Goal: Information Seeking & Learning: Learn about a topic

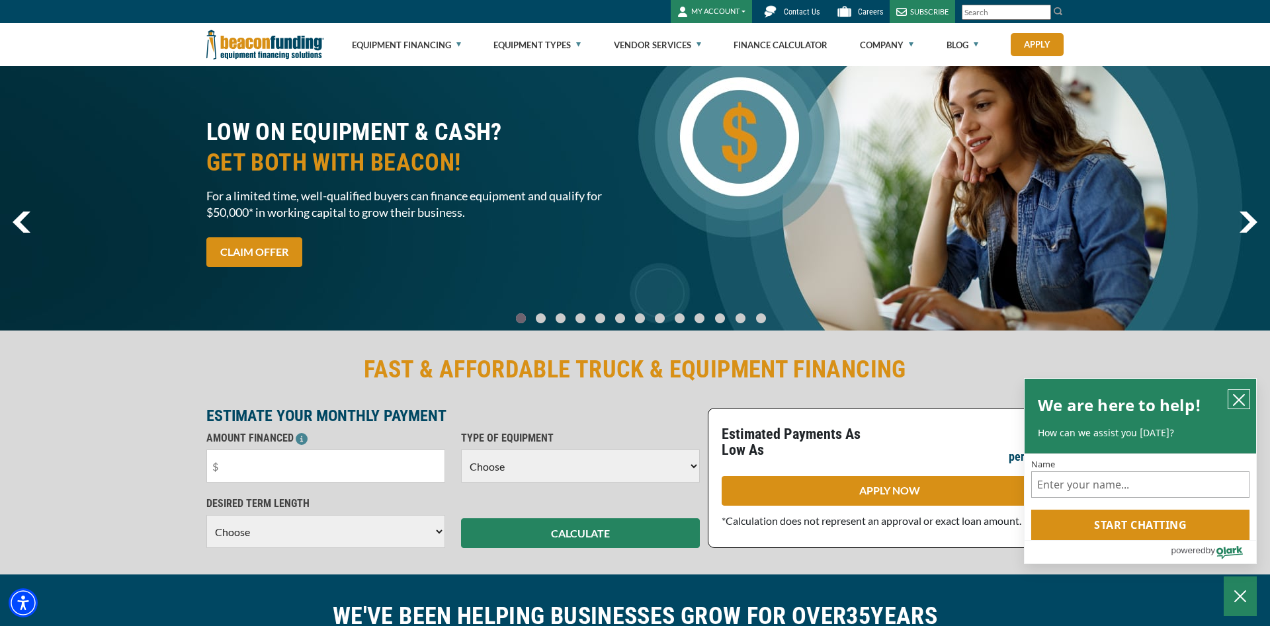
click at [1239, 401] on icon "close chatbox" at bounding box center [1238, 399] width 13 height 13
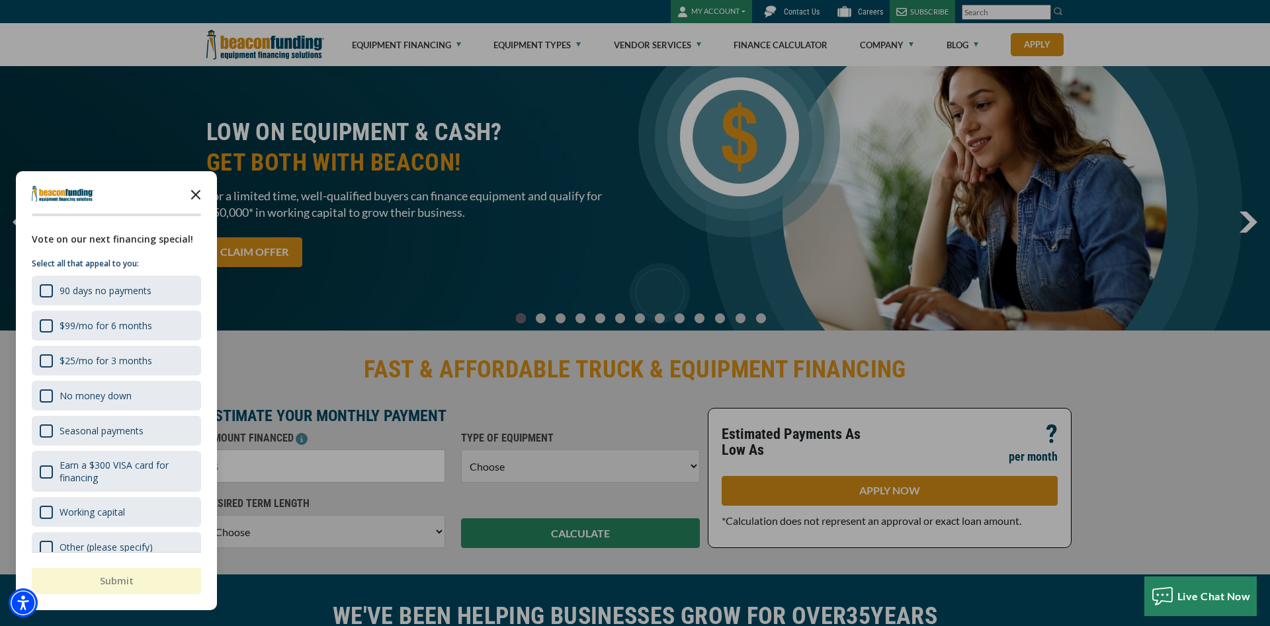
click at [198, 202] on icon "Close the survey" at bounding box center [196, 194] width 26 height 26
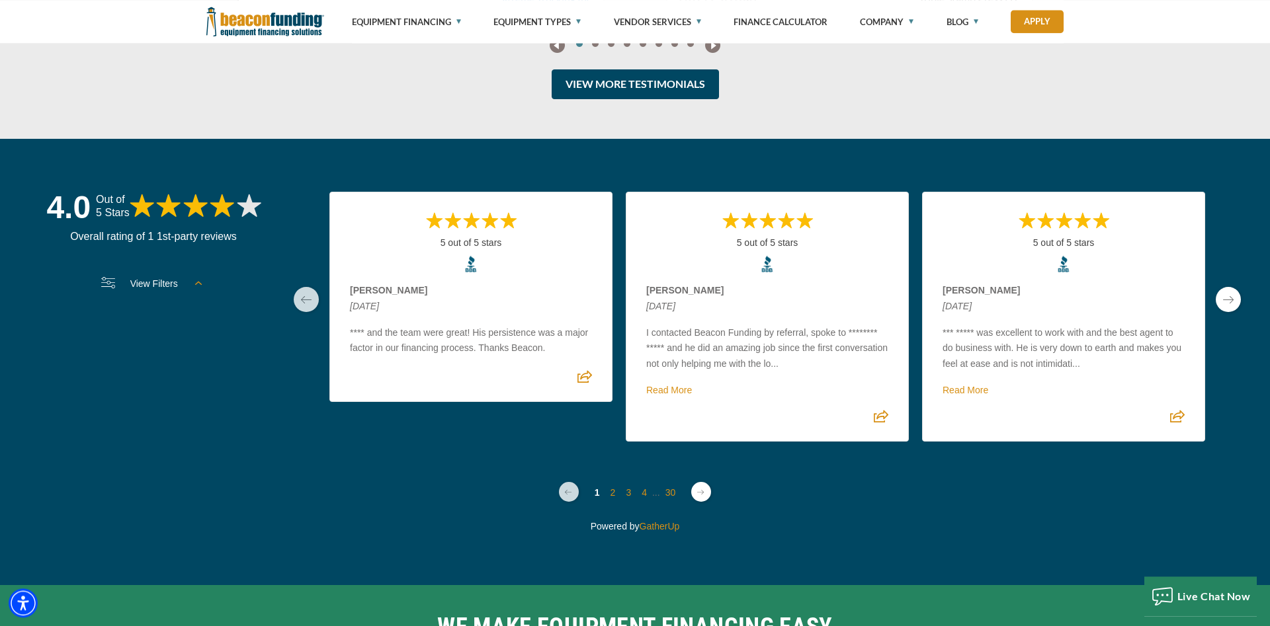
scroll to position [3493, 0]
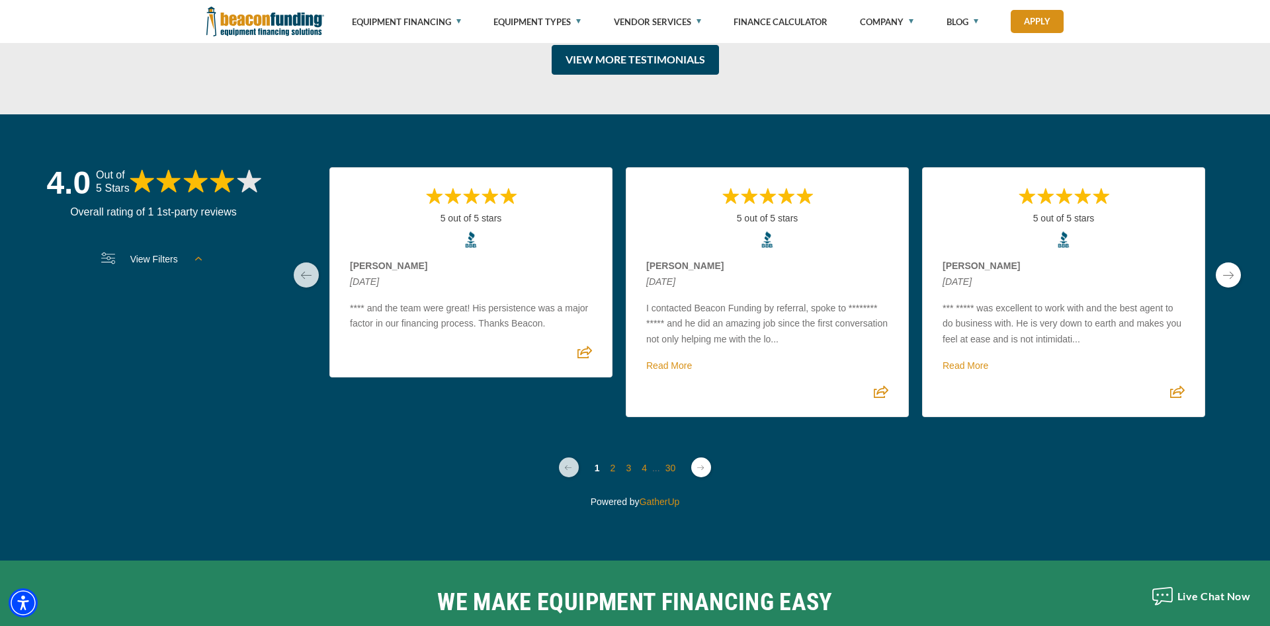
click at [699, 469] on link "Next page" at bounding box center [701, 468] width 20 height 20
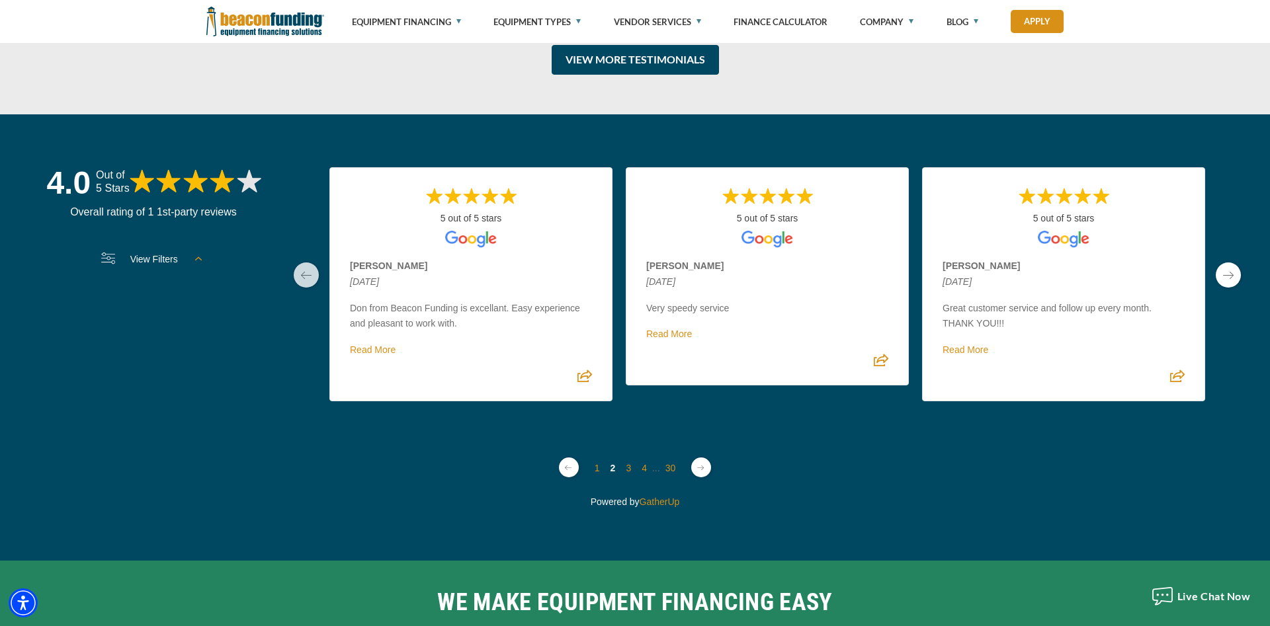
click at [699, 469] on link "Next page" at bounding box center [701, 468] width 20 height 20
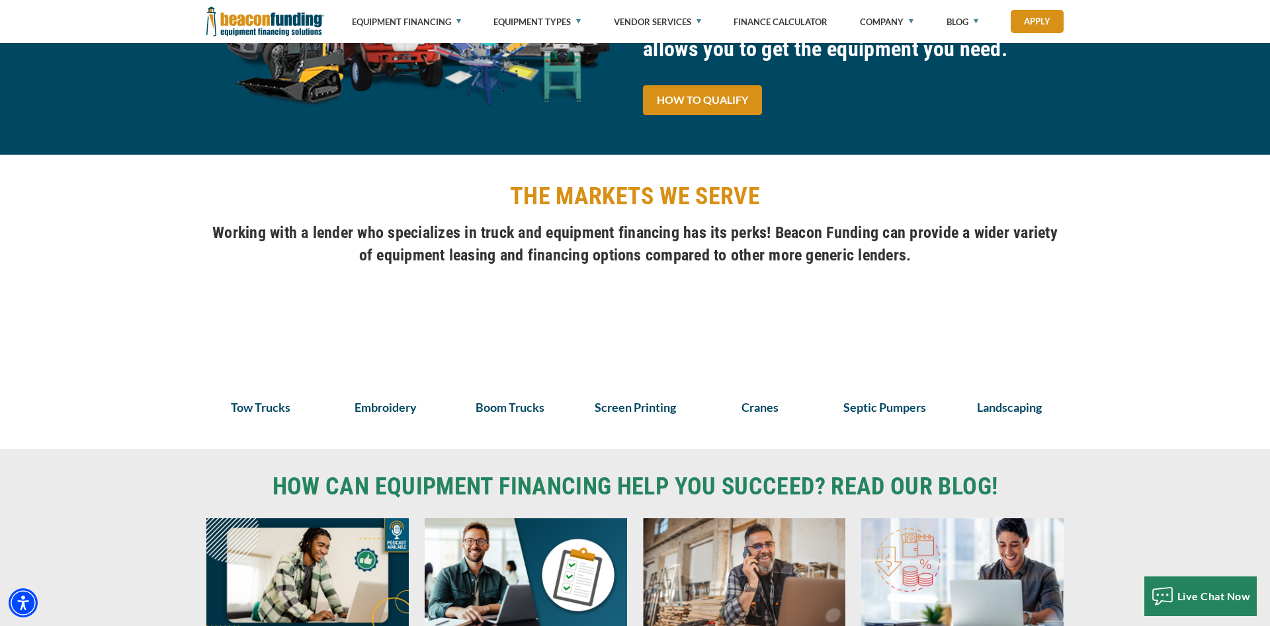
scroll to position [728, 0]
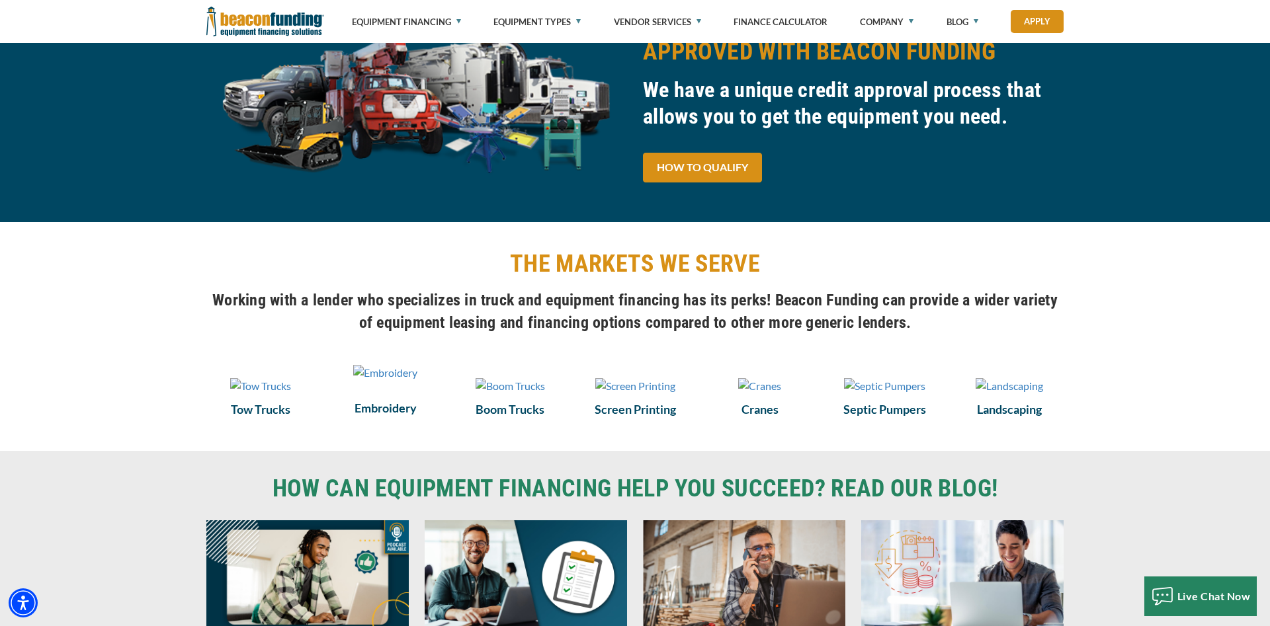
click at [372, 381] on img at bounding box center [385, 373] width 64 height 16
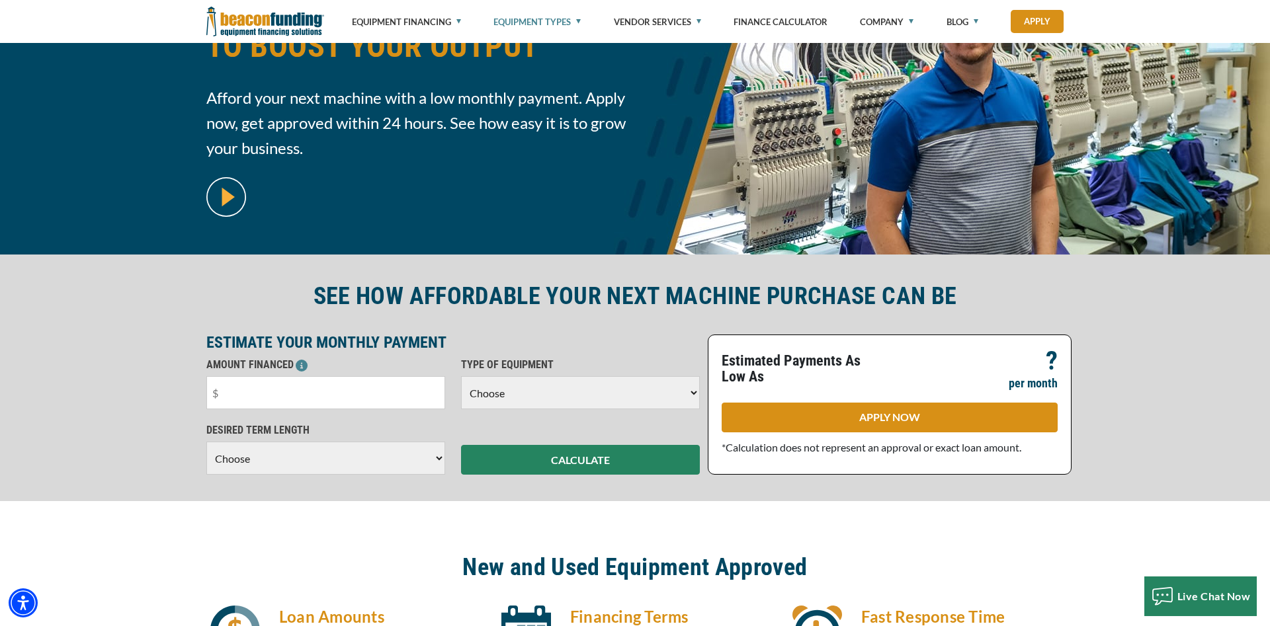
scroll to position [135, 0]
